Goal: Information Seeking & Learning: Learn about a topic

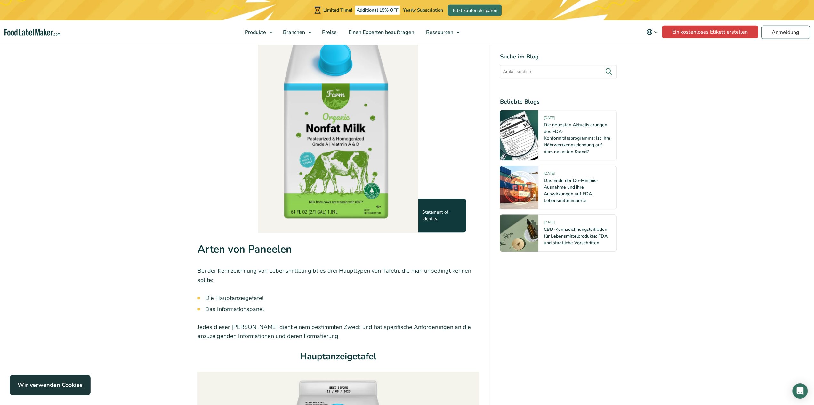
scroll to position [590, 0]
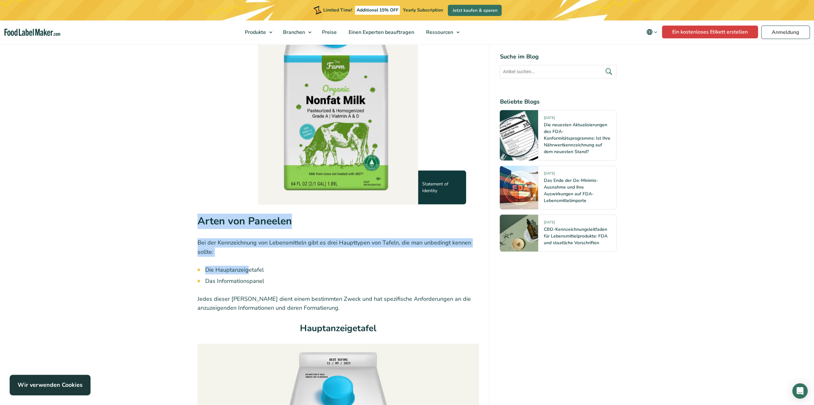
drag, startPoint x: 199, startPoint y: 222, endPoint x: 248, endPoint y: 261, distance: 62.6
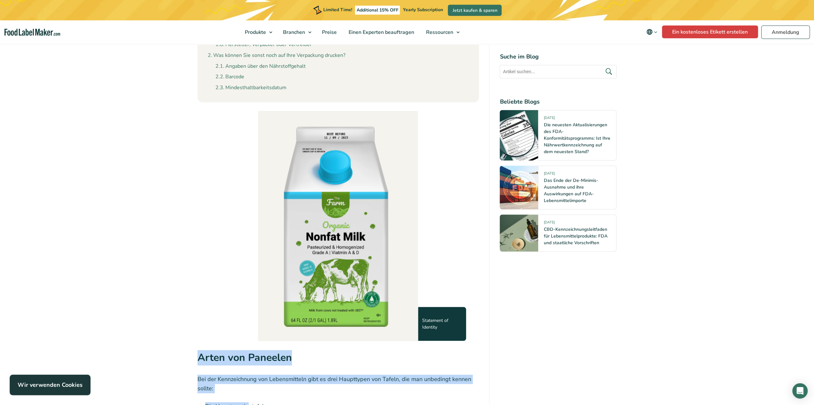
scroll to position [490, 0]
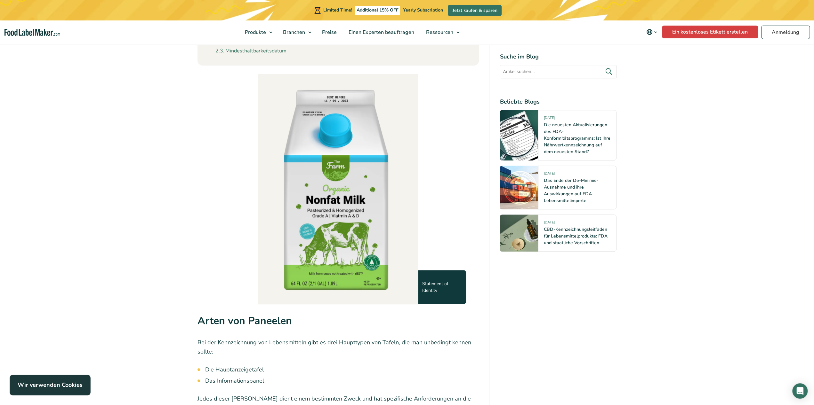
click at [331, 247] on img at bounding box center [338, 188] width 160 height 229
click at [311, 231] on img at bounding box center [338, 188] width 160 height 229
click at [341, 238] on img at bounding box center [338, 188] width 160 height 229
click at [337, 255] on img at bounding box center [338, 188] width 160 height 229
click at [326, 282] on img at bounding box center [338, 188] width 160 height 229
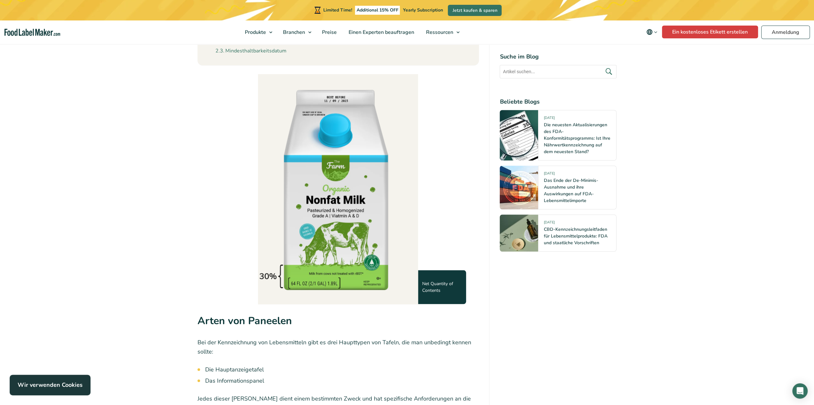
click at [379, 285] on img at bounding box center [338, 188] width 160 height 229
click at [368, 248] on img at bounding box center [338, 188] width 160 height 229
click at [374, 265] on img at bounding box center [338, 188] width 160 height 229
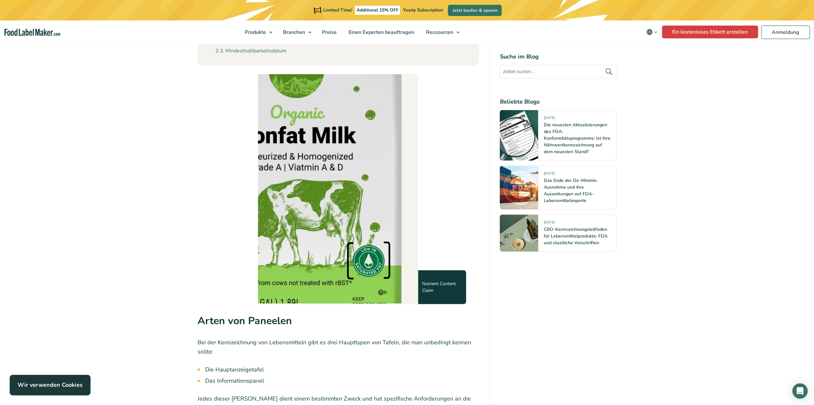
click at [367, 258] on img at bounding box center [301, 113] width 320 height 459
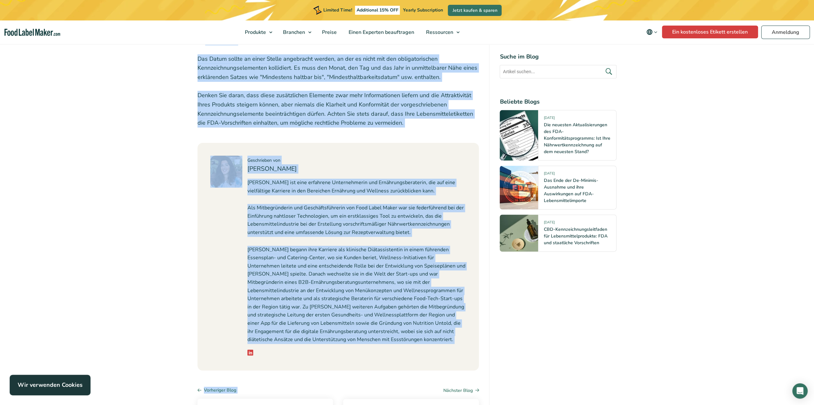
scroll to position [5681, 0]
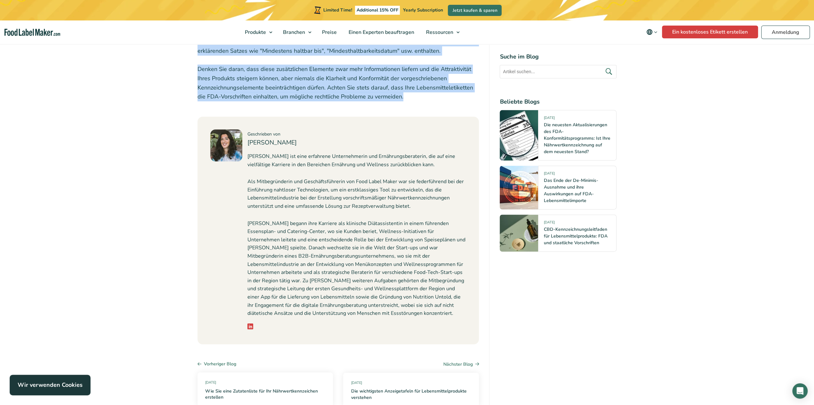
drag, startPoint x: 197, startPoint y: 222, endPoint x: 399, endPoint y: 80, distance: 247.0
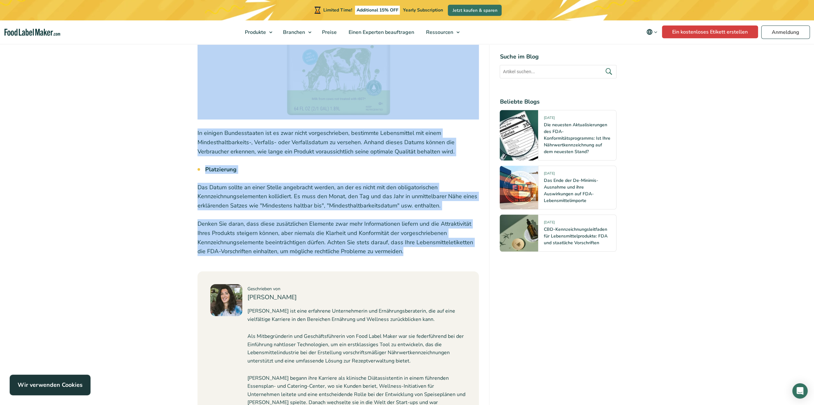
scroll to position [5514, 0]
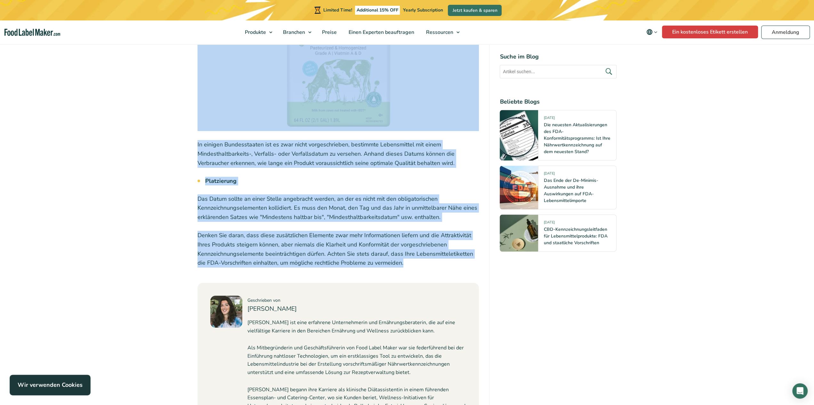
copy div "Lorem ips Dolorsit Ame con Adipiscingeli sed Doeiusmodtemp inci ut labo Etdolor…"
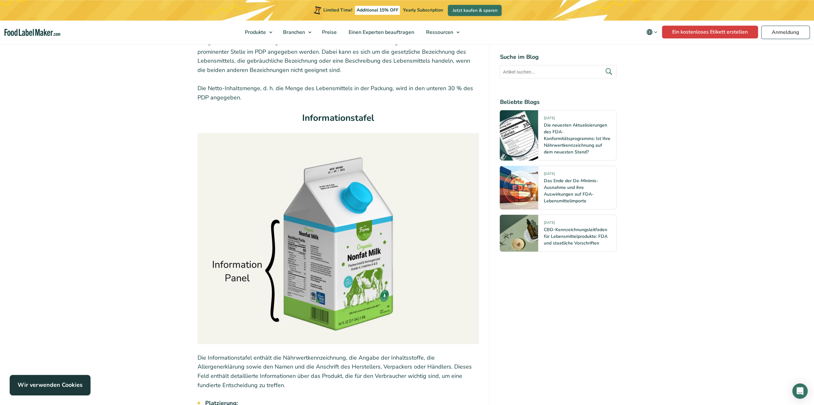
scroll to position [1193, 0]
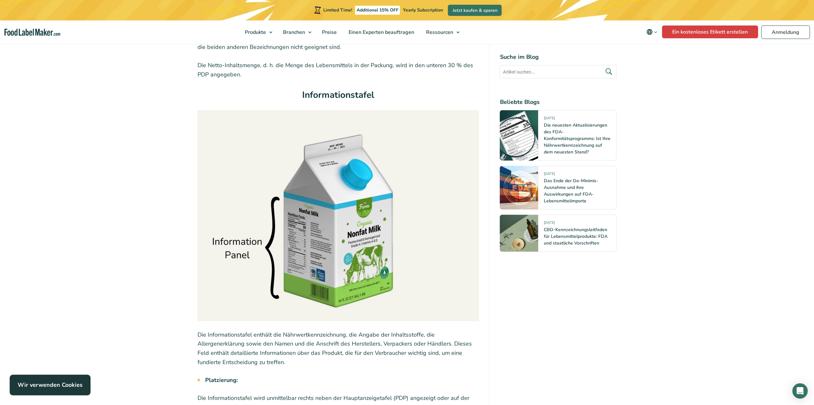
click at [329, 260] on img at bounding box center [338, 215] width 282 height 211
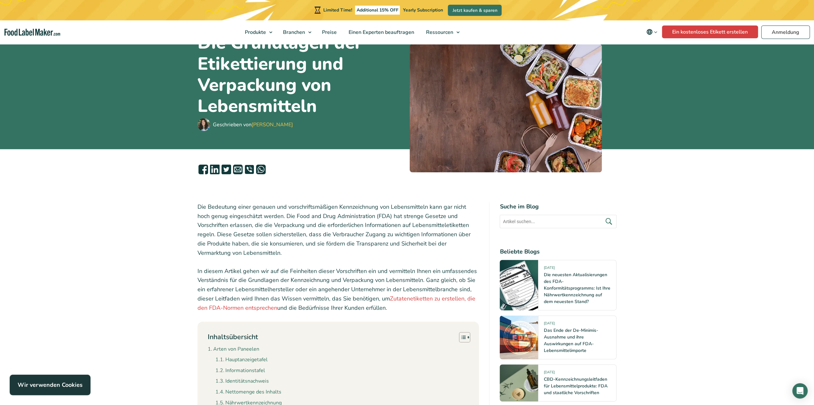
scroll to position [67, 0]
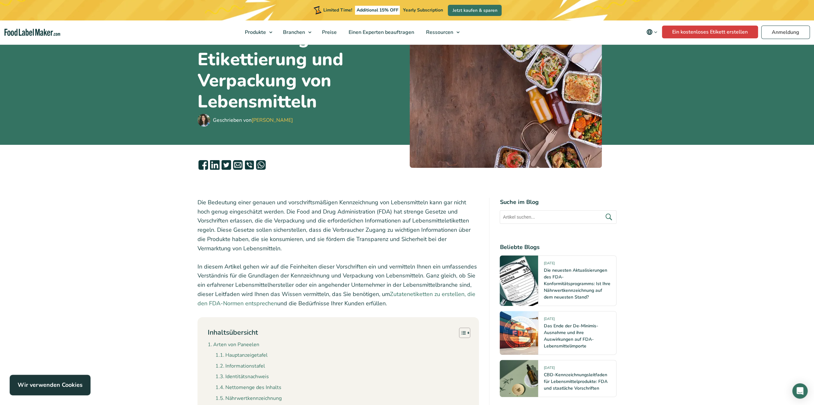
click at [242, 302] on link "Zutatenetiketten zu erstellen, die den FDA-Normen entsprechen" at bounding box center [336, 299] width 278 height 17
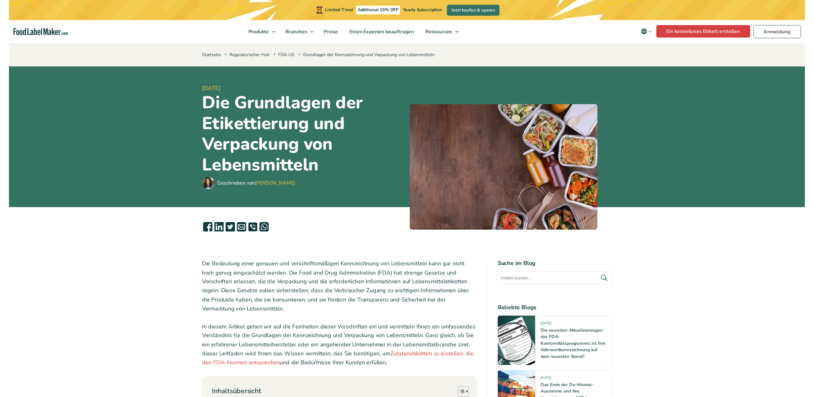
scroll to position [67, 0]
